Goal: Task Accomplishment & Management: Manage account settings

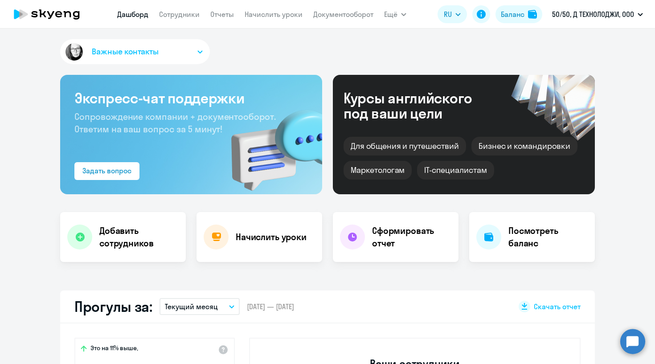
select select "30"
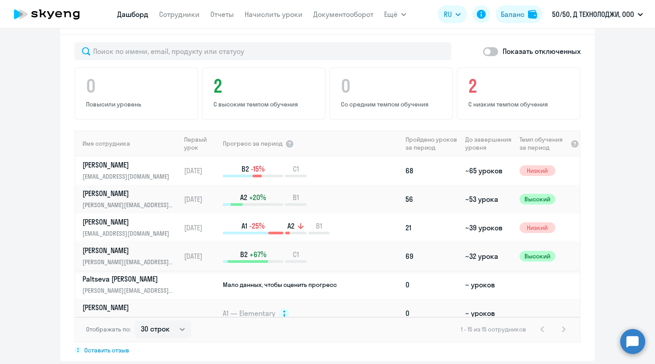
scroll to position [407, 0]
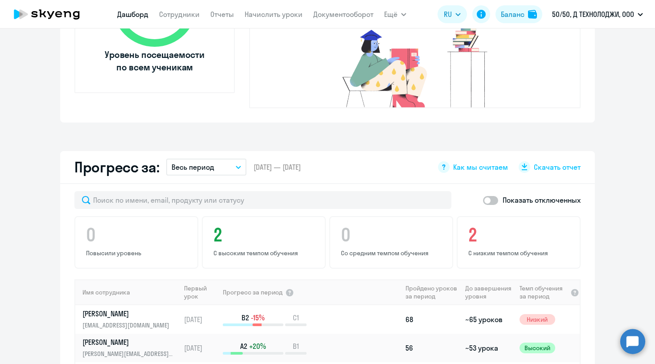
click at [217, 159] on button "Весь период" at bounding box center [206, 167] width 80 height 17
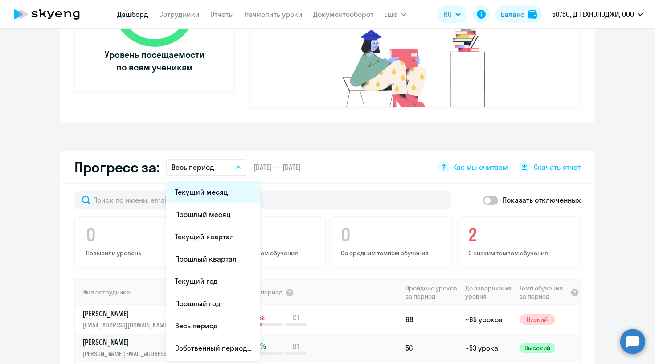
click at [210, 183] on li "Текущий месяц" at bounding box center [213, 192] width 94 height 22
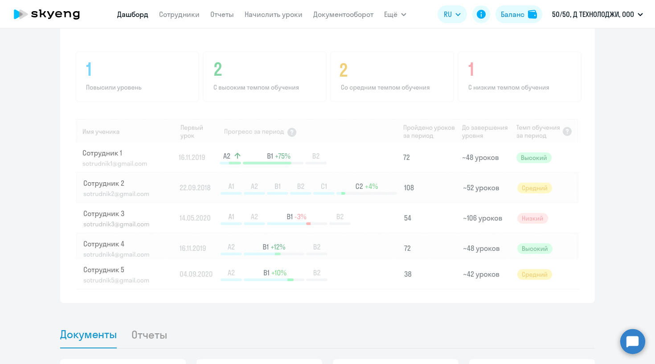
scroll to position [479, 0]
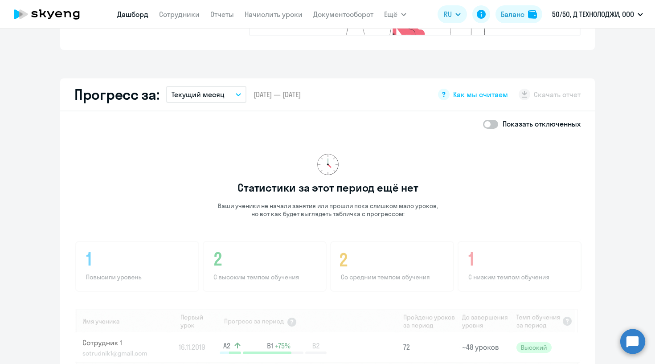
click at [237, 86] on button "Текущий месяц" at bounding box center [206, 94] width 80 height 17
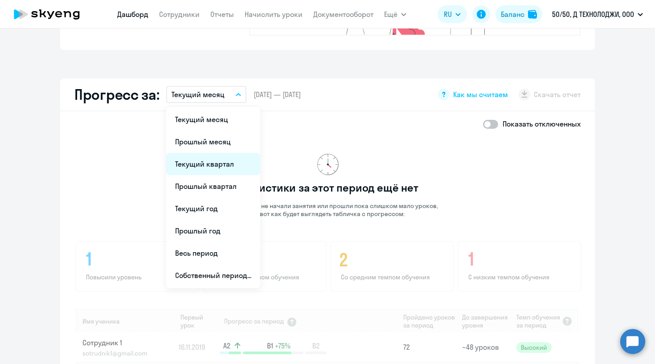
click at [226, 153] on li "Текущий квартал" at bounding box center [213, 164] width 94 height 22
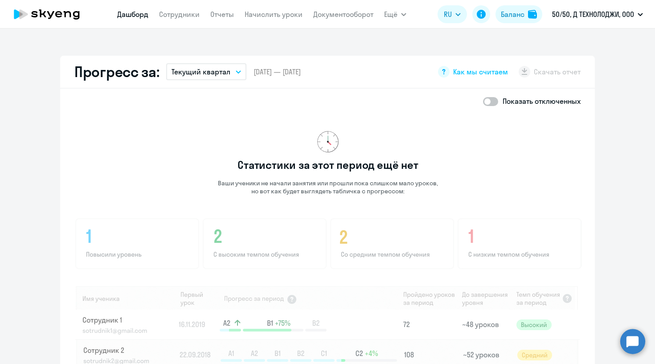
scroll to position [798, 0]
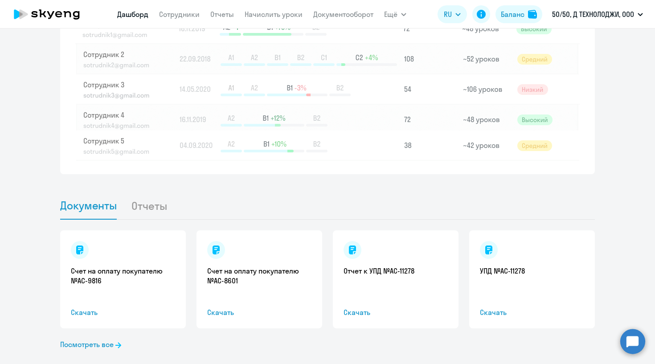
click at [129, 246] on div "Счет на оплату покупателю №AC-9816 Скачать" at bounding box center [123, 279] width 126 height 98
click at [91, 266] on link "Счет на оплату покупателю №AC-9816" at bounding box center [123, 276] width 104 height 20
click at [229, 266] on link "Счет на оплату покупателю №AC-8601" at bounding box center [259, 276] width 104 height 20
click at [393, 266] on link "Отчет к УПД №AC-11278" at bounding box center [395, 271] width 104 height 10
click at [506, 266] on link "УПД №AC-11278" at bounding box center [532, 271] width 104 height 10
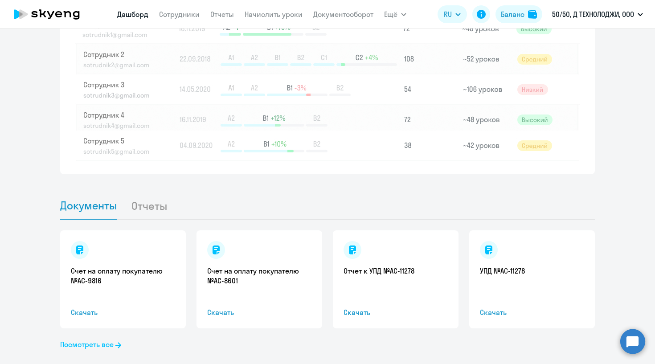
click at [99, 339] on link "Посмотреть все" at bounding box center [90, 344] width 61 height 11
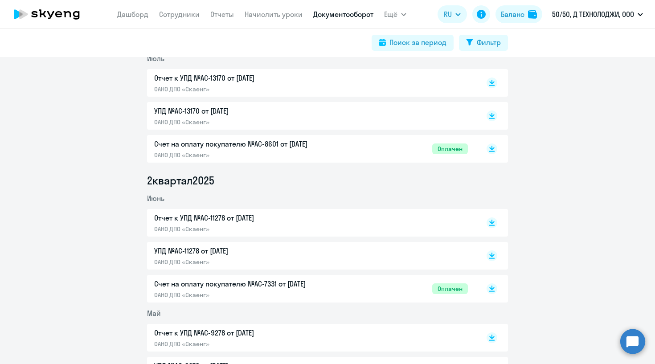
scroll to position [244, 0]
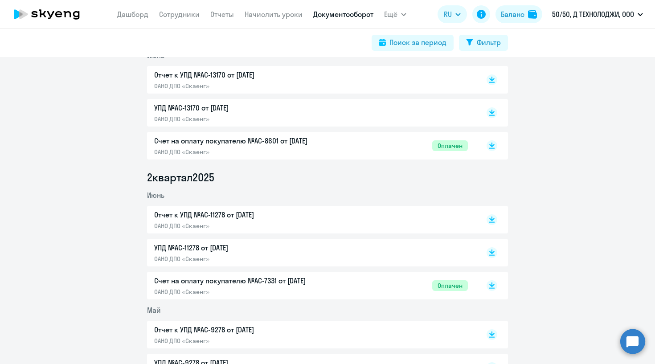
click at [199, 278] on p "Счет на оплату покупателю №AC-7331 от [DATE]" at bounding box center [247, 280] width 187 height 11
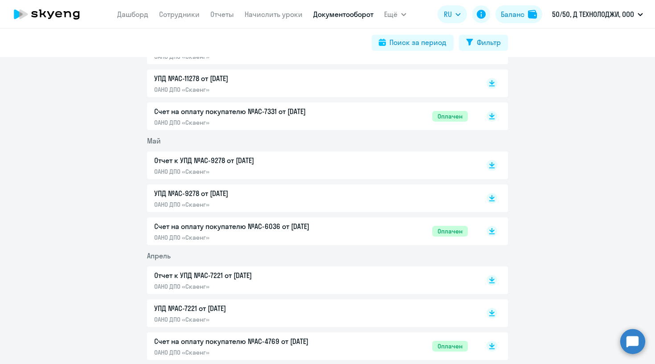
scroll to position [413, 0]
click at [240, 226] on p "Счет на оплату покупателю №AC-6036 от [DATE]" at bounding box center [247, 226] width 187 height 11
click at [234, 159] on p "Отчет к УПД №AC-9278 от [DATE]" at bounding box center [247, 160] width 187 height 11
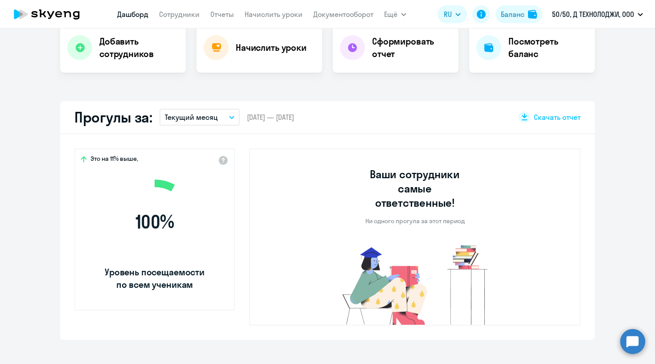
scroll to position [314, 0]
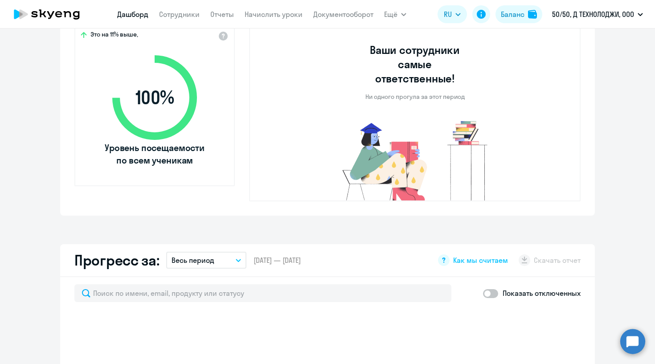
select select "30"
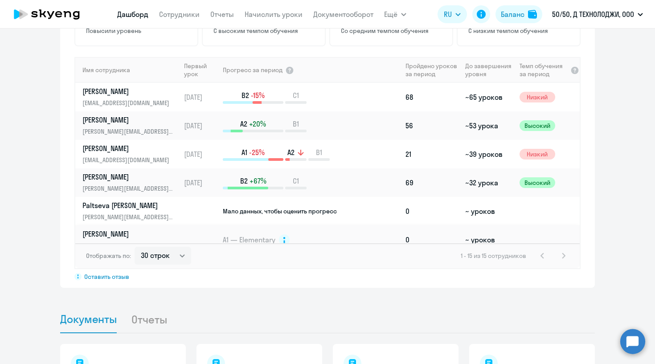
scroll to position [0, 0]
click at [189, 12] on link "Сотрудники" at bounding box center [179, 14] width 41 height 9
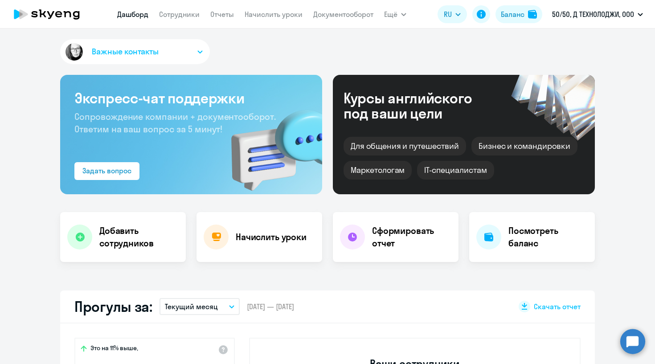
select select "30"
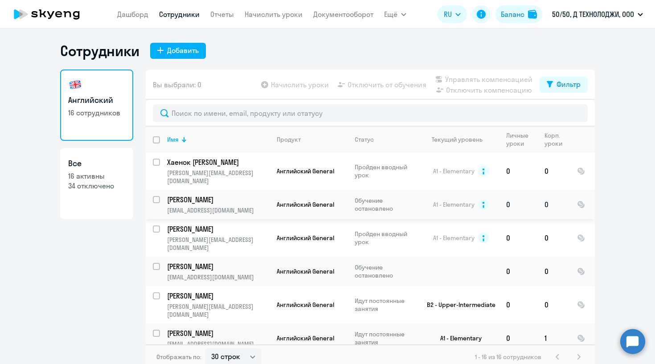
click at [157, 196] on input "select row 18761520" at bounding box center [162, 205] width 18 height 18
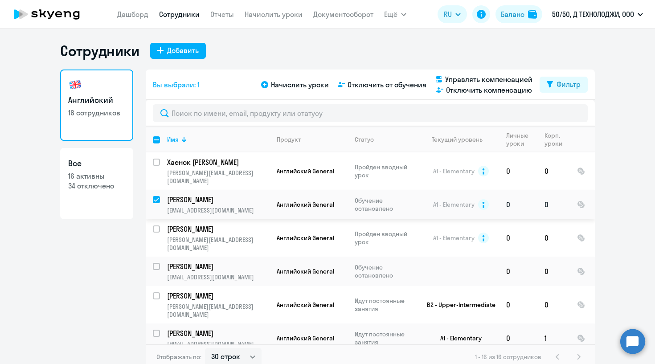
click at [159, 196] on input "deselect row 18761520" at bounding box center [162, 205] width 18 height 18
checkbox input "false"
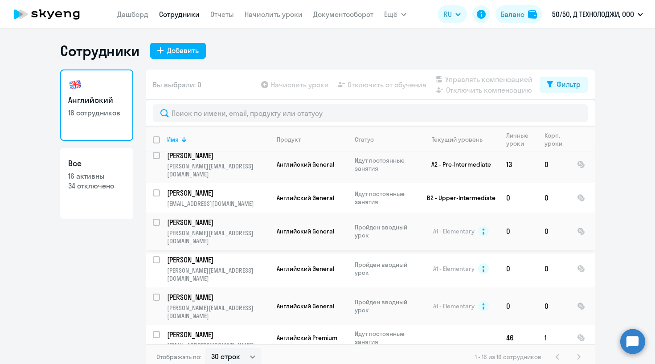
scroll to position [260, 0]
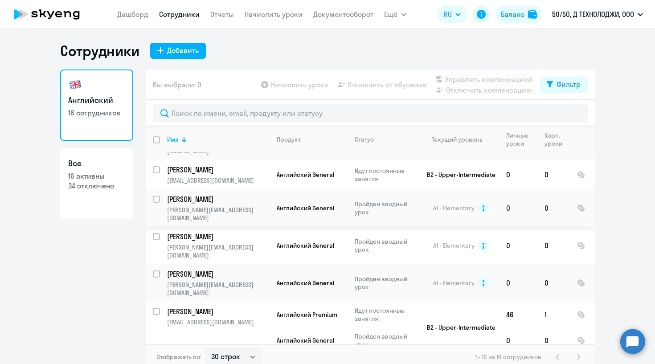
click at [158, 196] on input "select row 12260893" at bounding box center [162, 205] width 18 height 18
checkbox input "true"
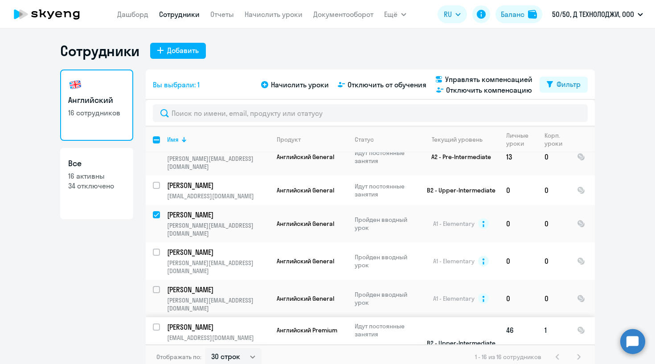
scroll to position [240, 0]
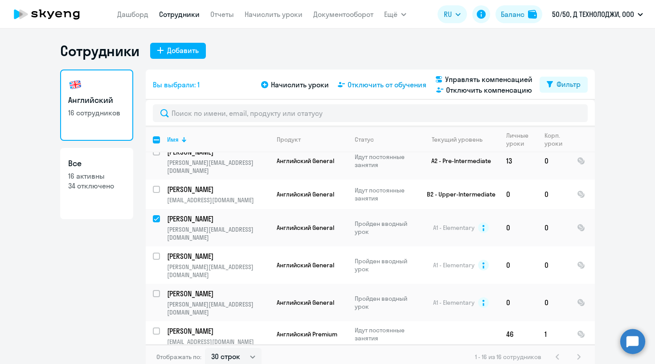
click at [389, 86] on span "Отключить от обучения" at bounding box center [387, 84] width 79 height 11
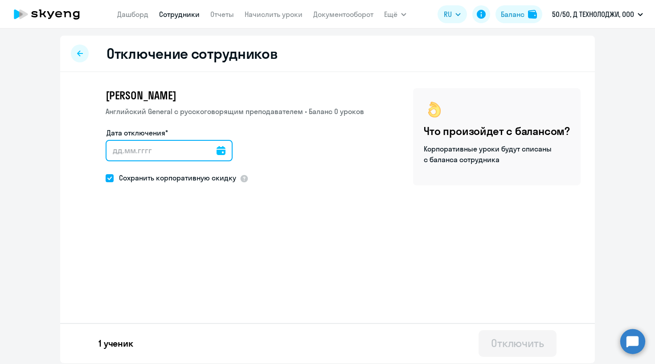
click at [202, 149] on input "Дата отключения*" at bounding box center [169, 150] width 127 height 21
click at [218, 146] on icon at bounding box center [221, 150] width 9 height 9
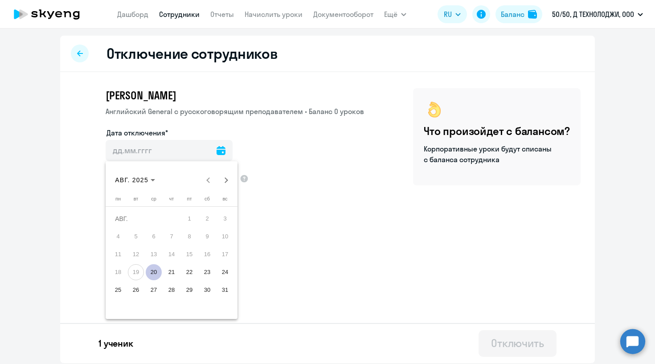
click at [151, 272] on span "20" at bounding box center [154, 272] width 16 height 16
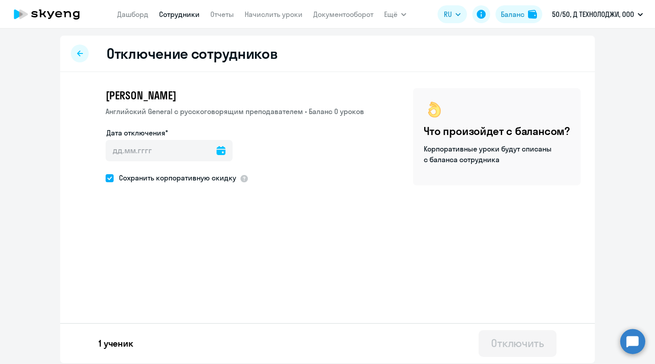
type input "[DATE]"
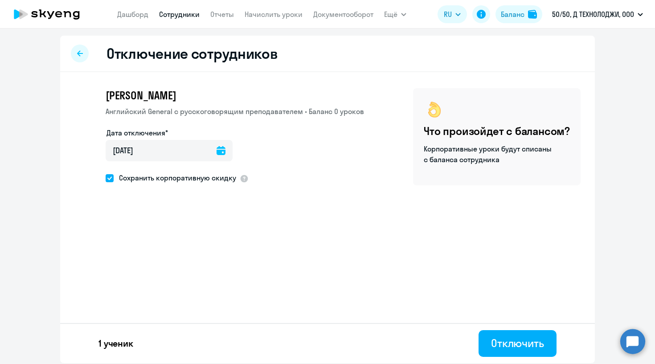
click at [169, 175] on span "Сохранить корпоративную скидку" at bounding box center [175, 177] width 123 height 11
click at [106, 178] on input "Сохранить корпоративную скидку" at bounding box center [105, 178] width 0 height 0
checkbox input "false"
click at [518, 348] on div "Отключить" at bounding box center [517, 343] width 53 height 14
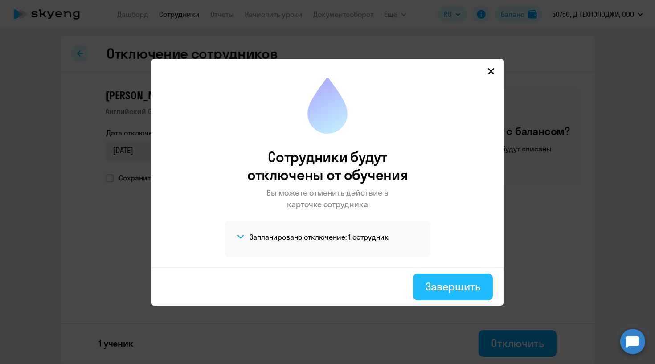
click at [442, 280] on div "Завершить" at bounding box center [452, 286] width 55 height 14
select select "30"
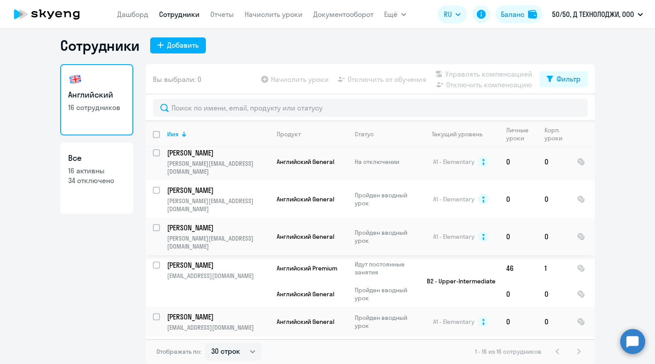
scroll to position [5, 0]
click at [605, 15] on p "50/50, Д ТЕХНОЛОДЖИ, ООО" at bounding box center [593, 14] width 82 height 11
click at [604, 14] on p "50/50, Д ТЕХНОЛОДЖИ, ООО" at bounding box center [593, 14] width 82 height 11
click at [601, 18] on p "50/50, Д ТЕХНОЛОДЖИ, ООО" at bounding box center [593, 14] width 82 height 11
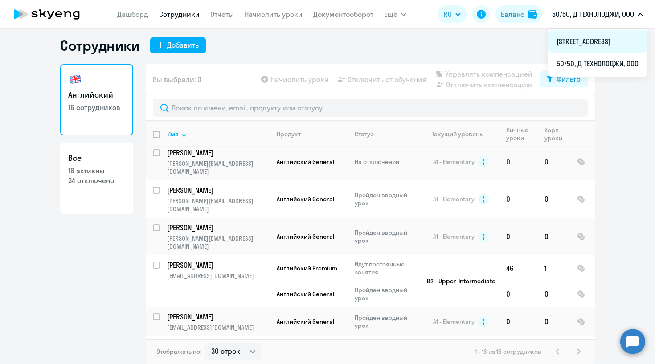
click at [597, 39] on li "[STREET_ADDRESS]" at bounding box center [598, 41] width 100 height 22
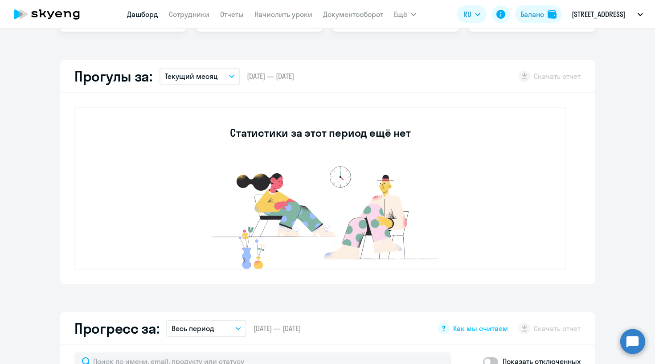
select select "30"
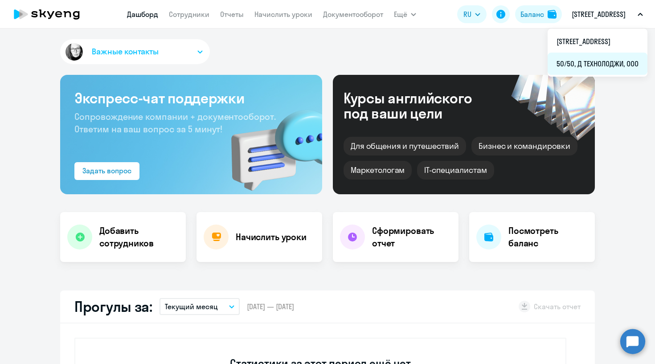
click at [592, 60] on li "50/50, Д ТЕХНОЛОДЖИ, ООО" at bounding box center [598, 64] width 100 height 22
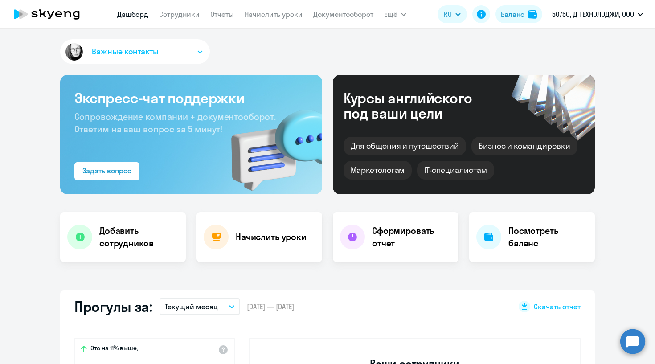
select select "30"
